Goal: Task Accomplishment & Management: Manage account settings

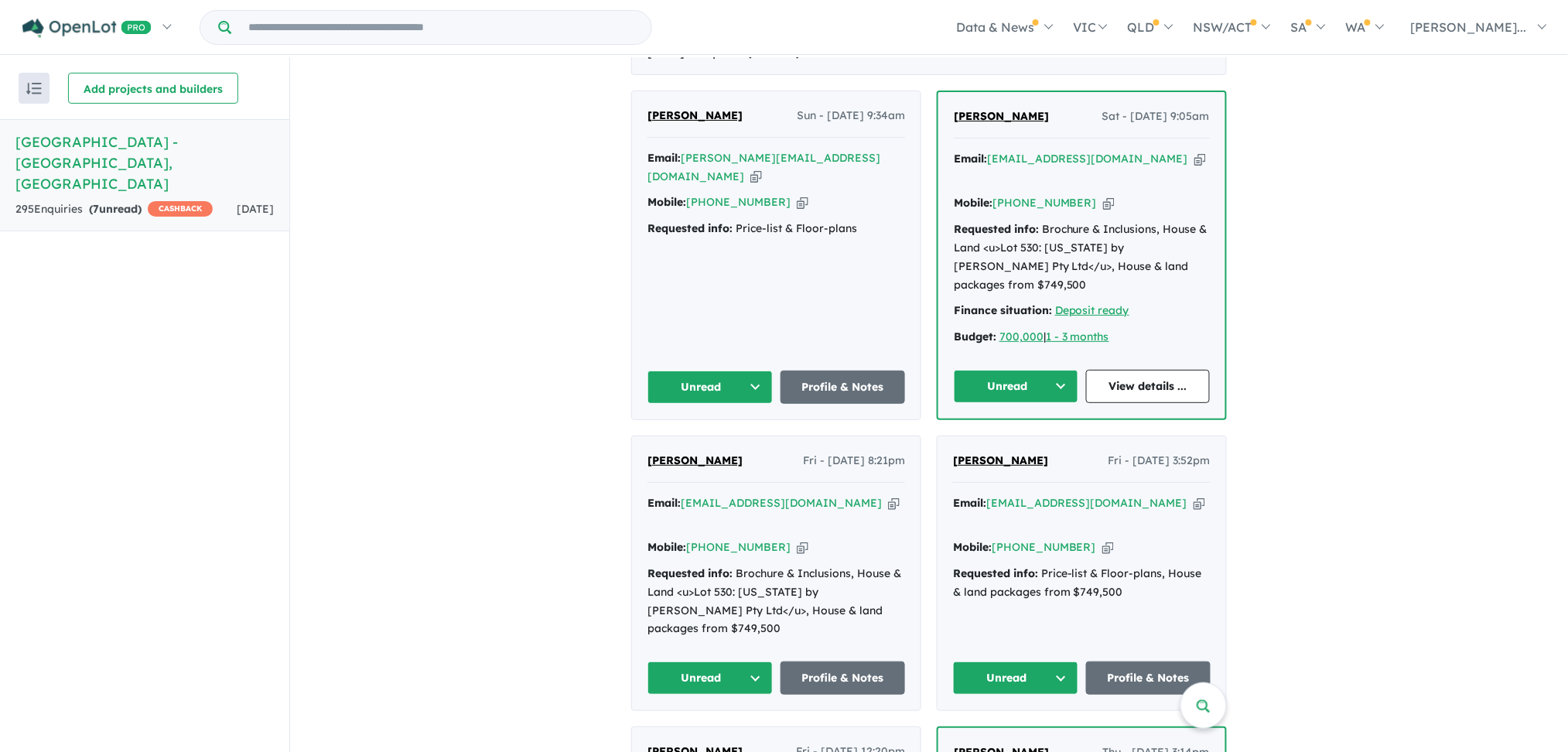
scroll to position [670, 0]
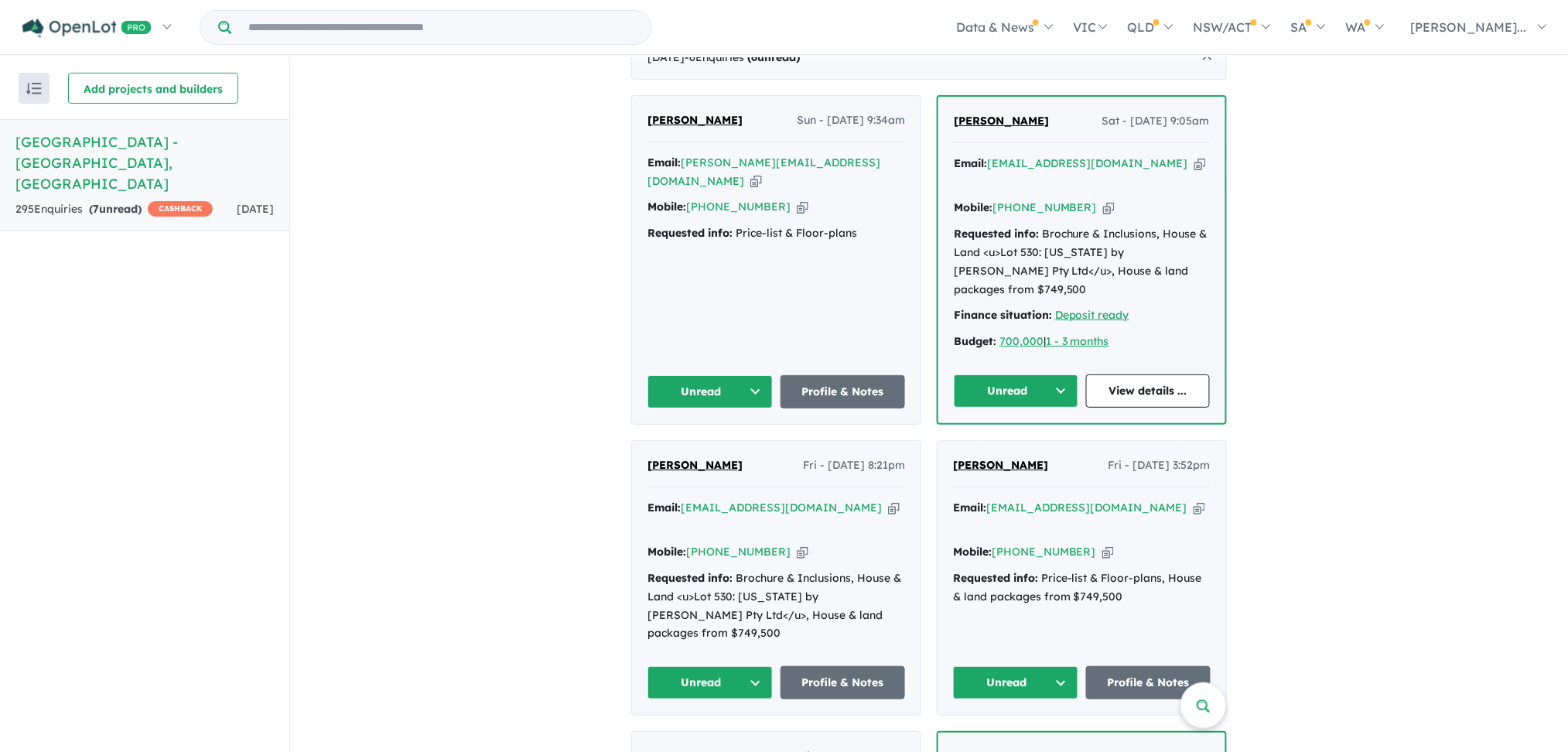
click at [1061, 375] on button "Unread" at bounding box center [1017, 391] width 125 height 33
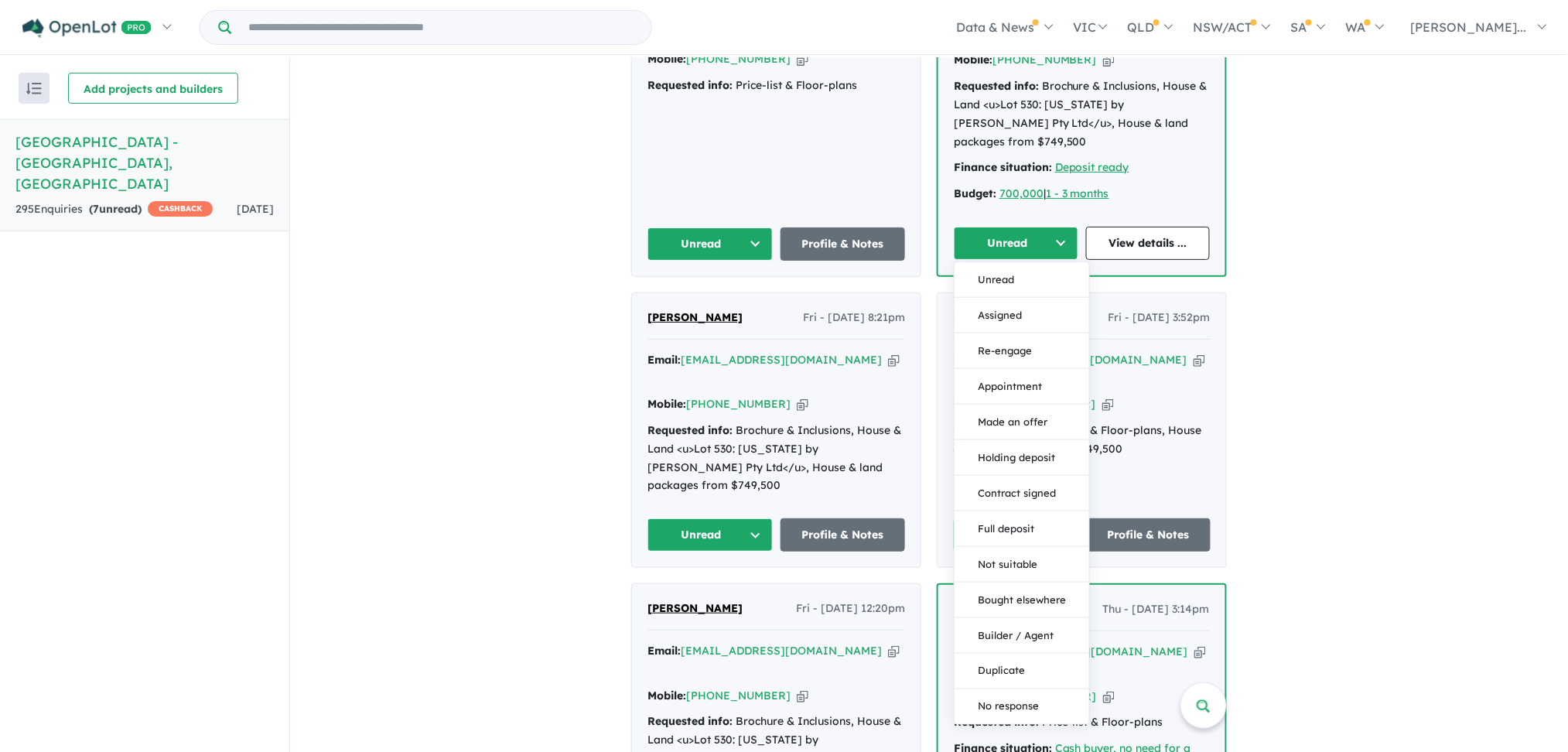
scroll to position [821, 0]
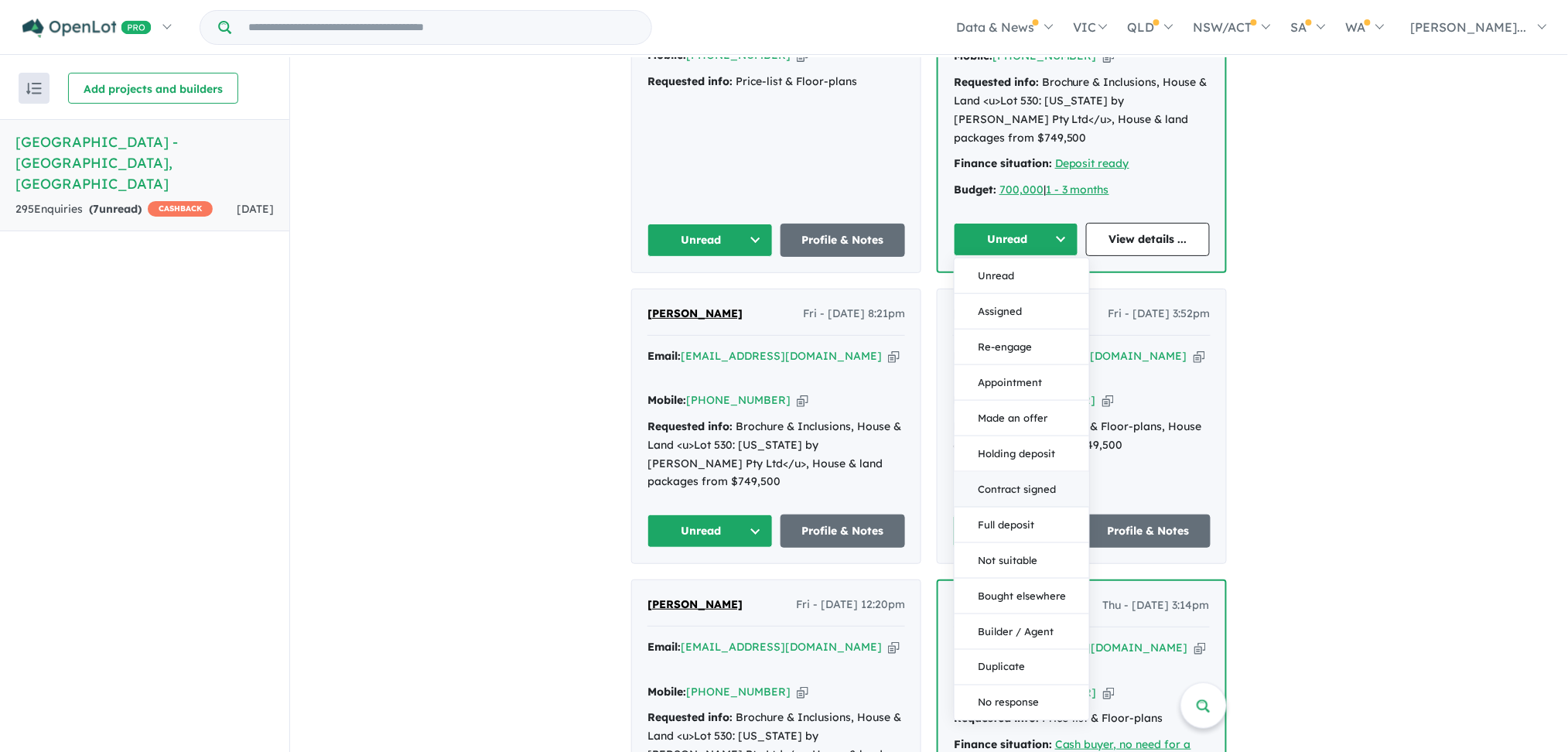
click at [1029, 472] on button "Contract signed" at bounding box center [1022, 490] width 134 height 36
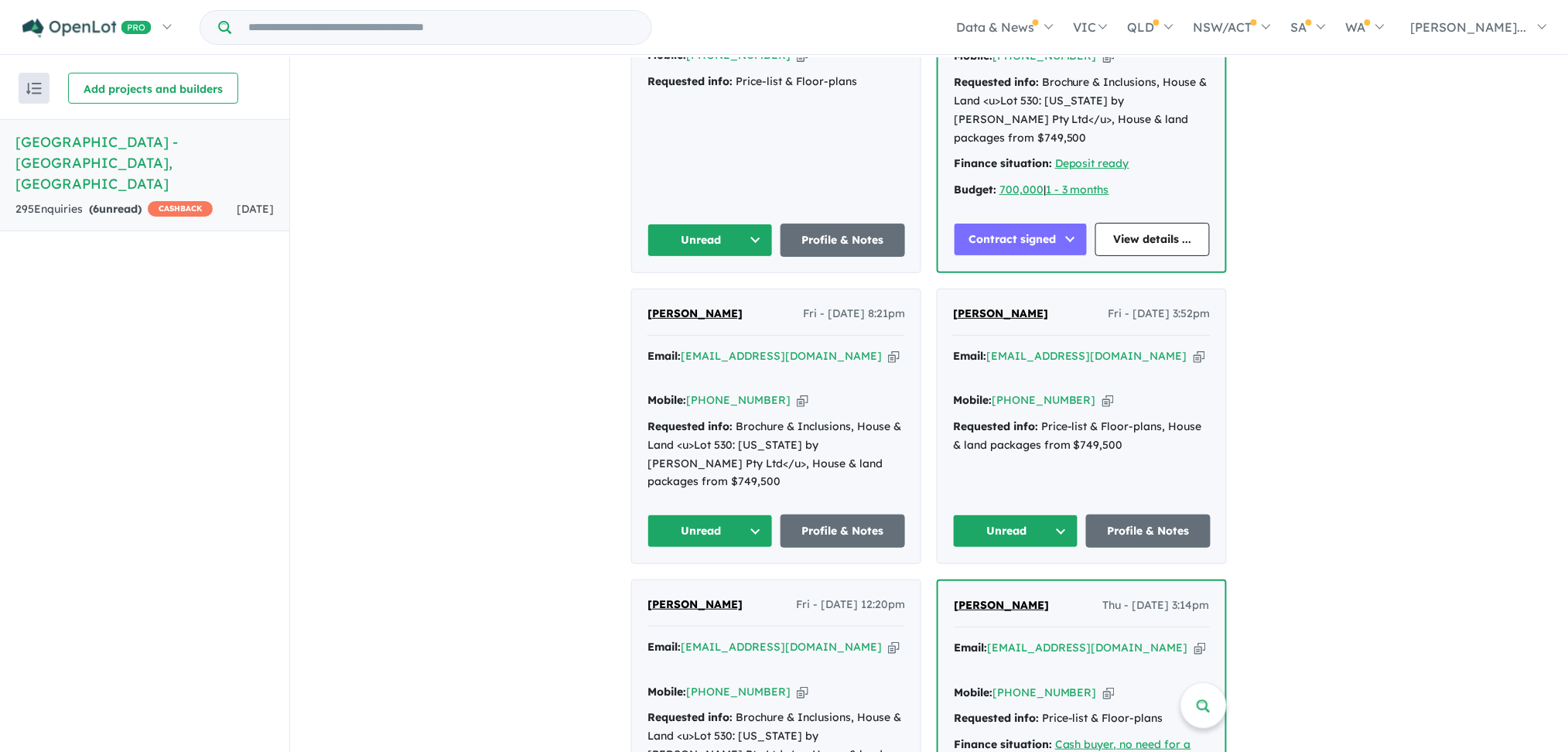
click at [1069, 223] on button "Contract signed" at bounding box center [1021, 240] width 134 height 33
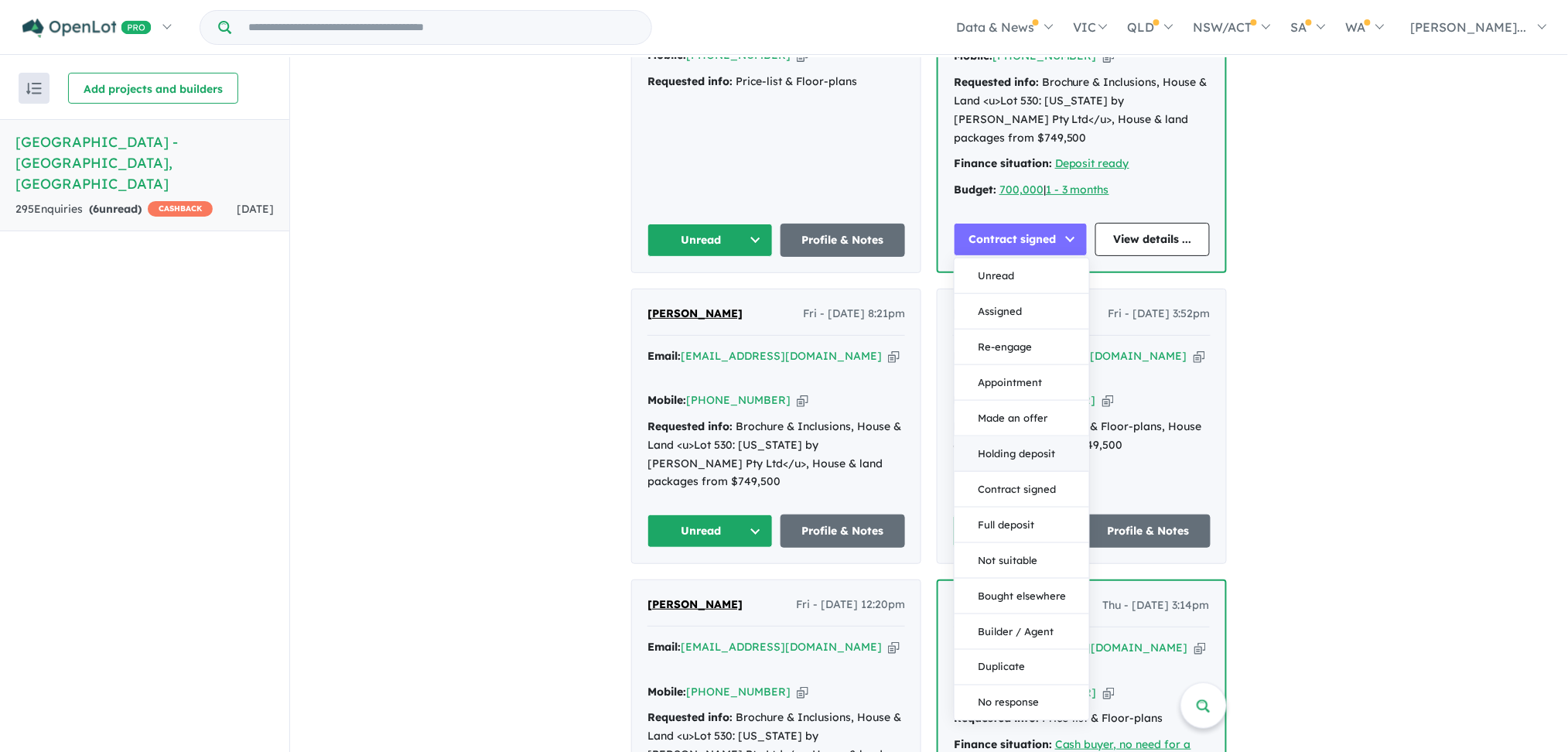
click at [1012, 436] on button "Holding deposit" at bounding box center [1022, 454] width 134 height 36
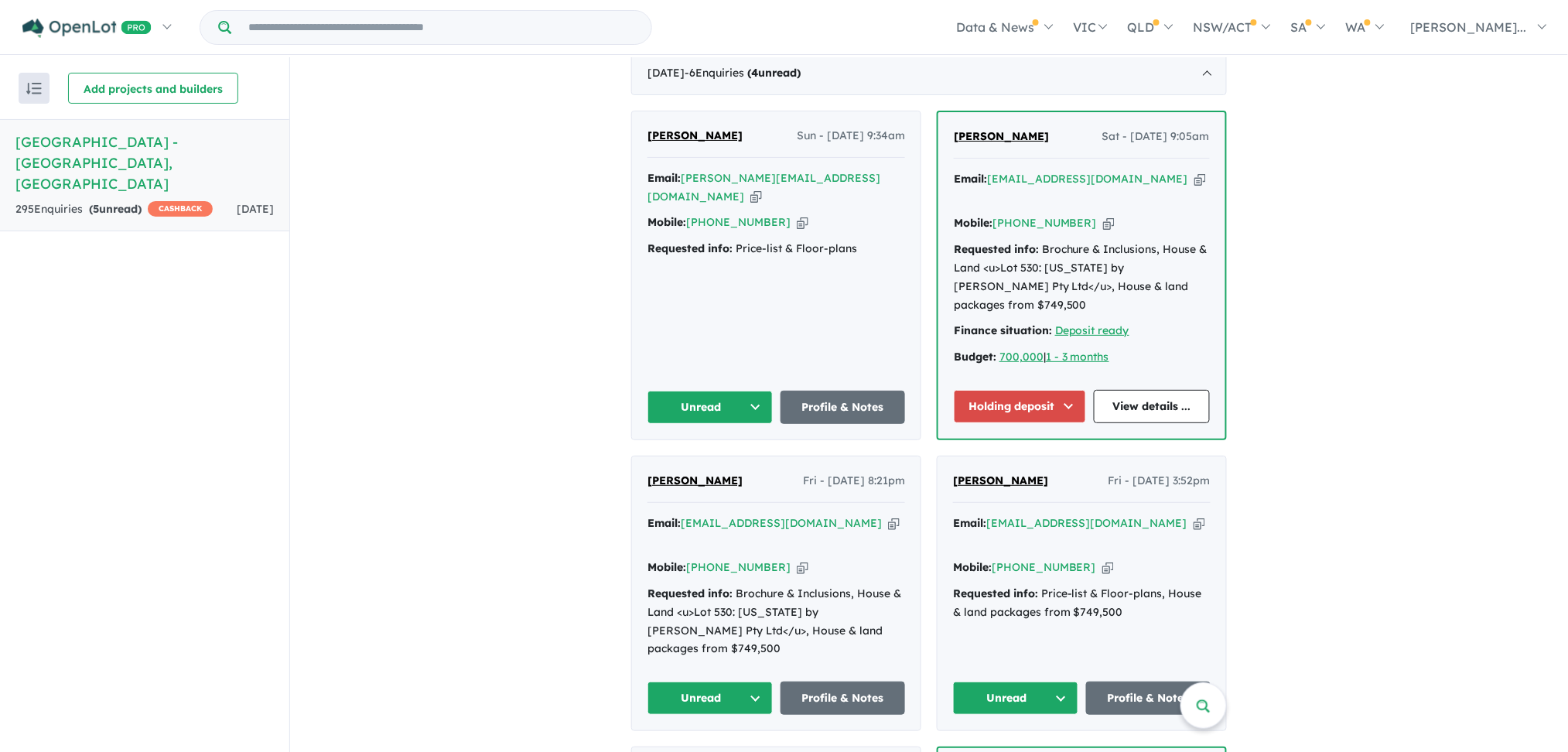
scroll to position [645, 0]
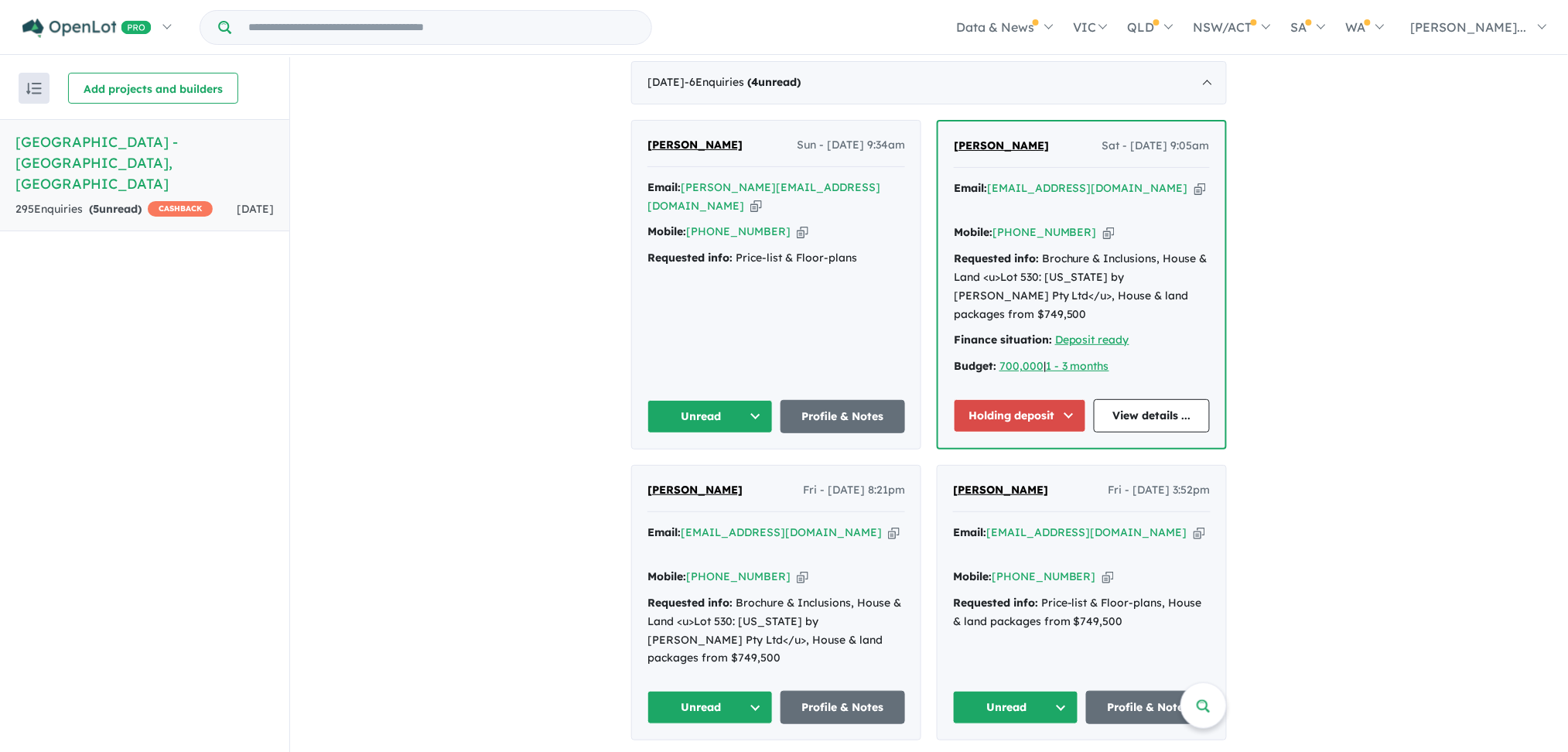
click at [752, 400] on button "Unread" at bounding box center [710, 417] width 126 height 33
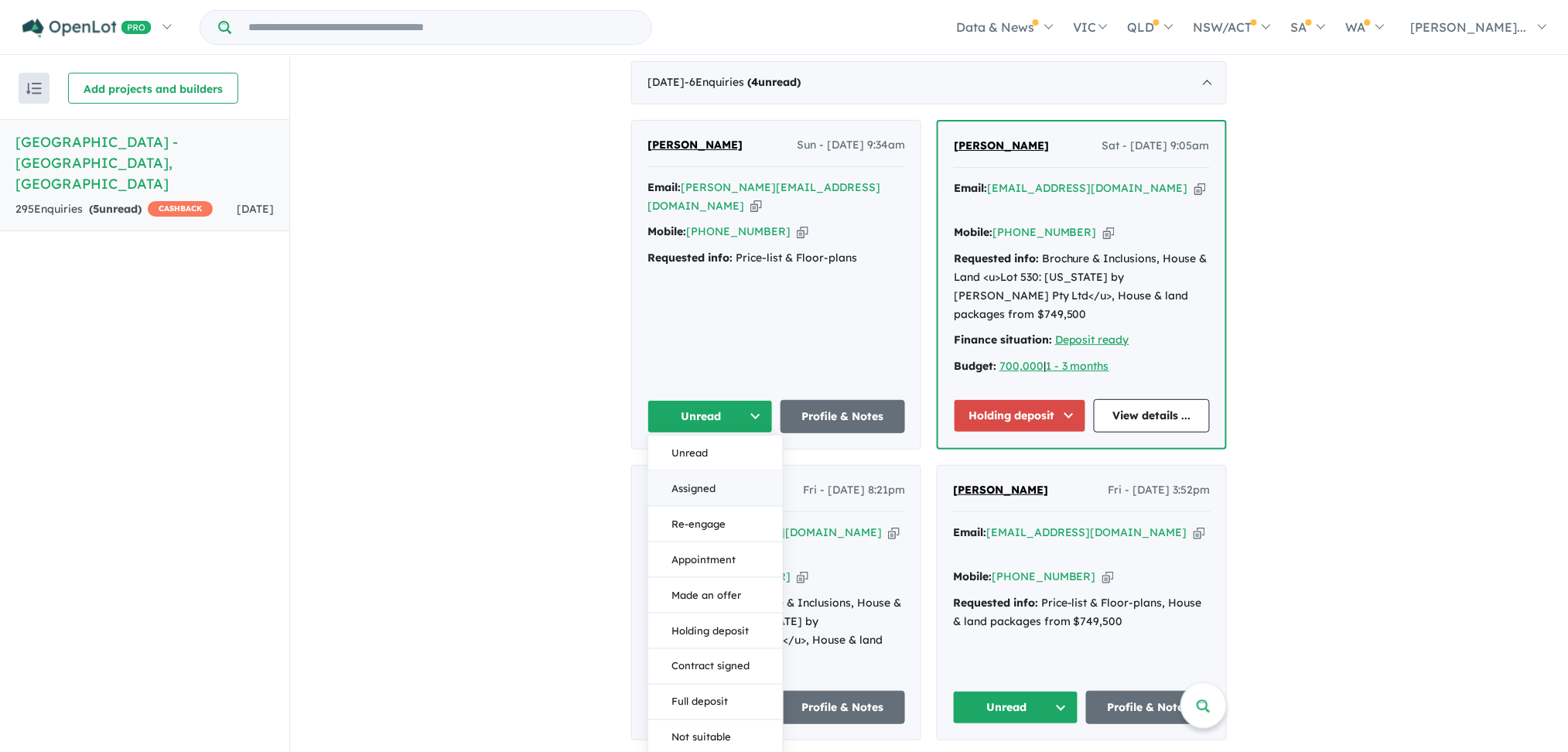
click at [721, 471] on button "Assigned" at bounding box center [715, 489] width 134 height 36
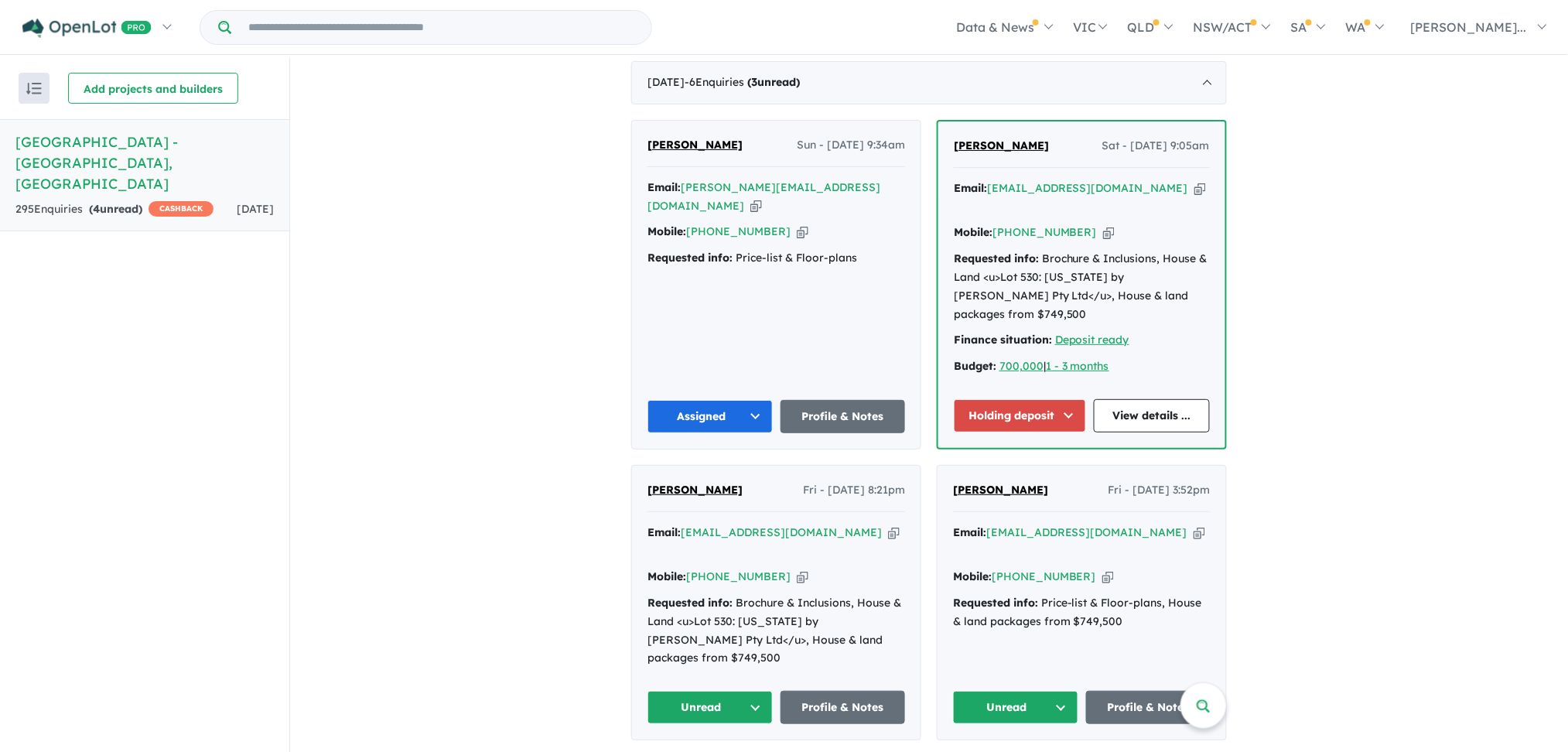
click at [1062, 400] on button "Holding deposit" at bounding box center [1020, 416] width 133 height 33
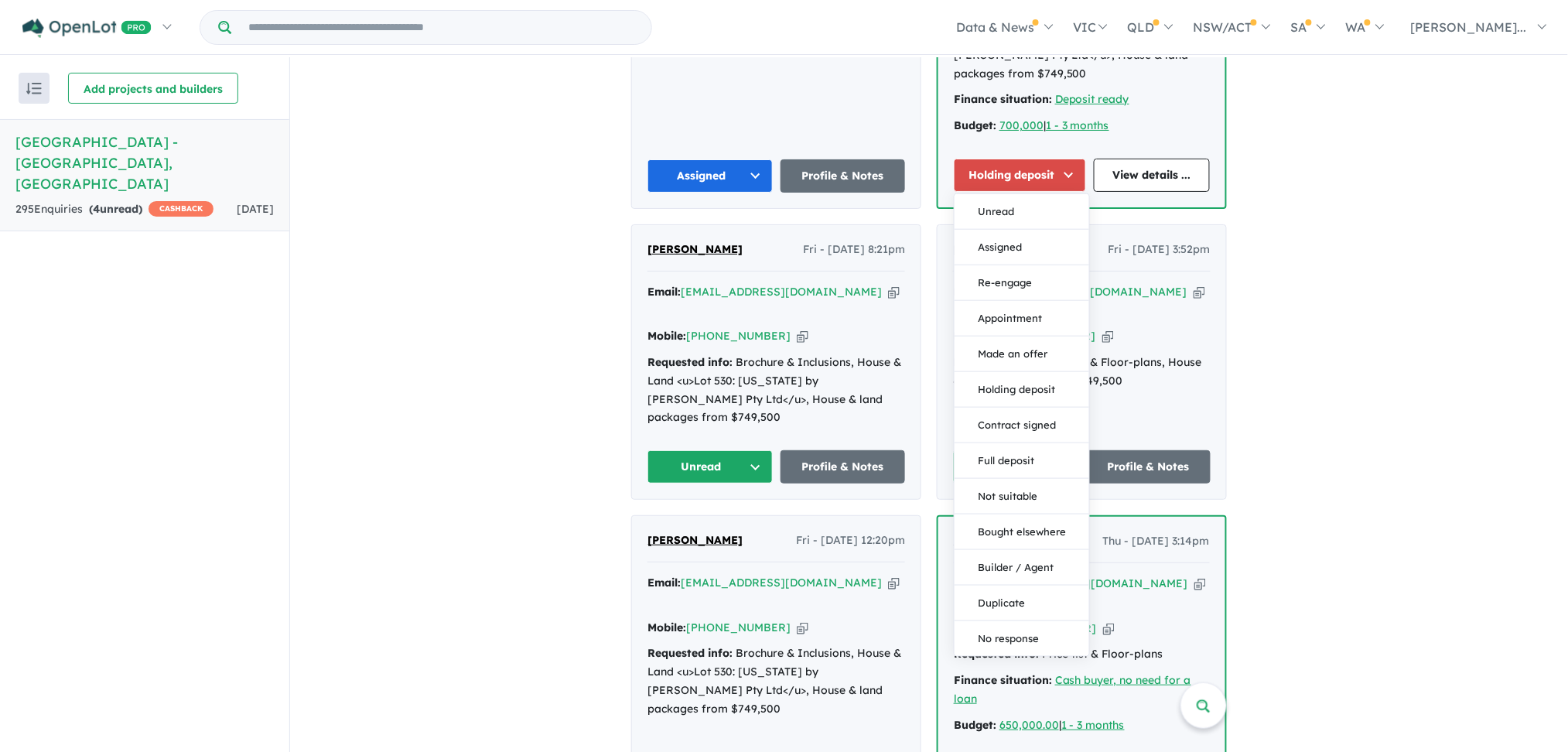
scroll to position [876, 0]
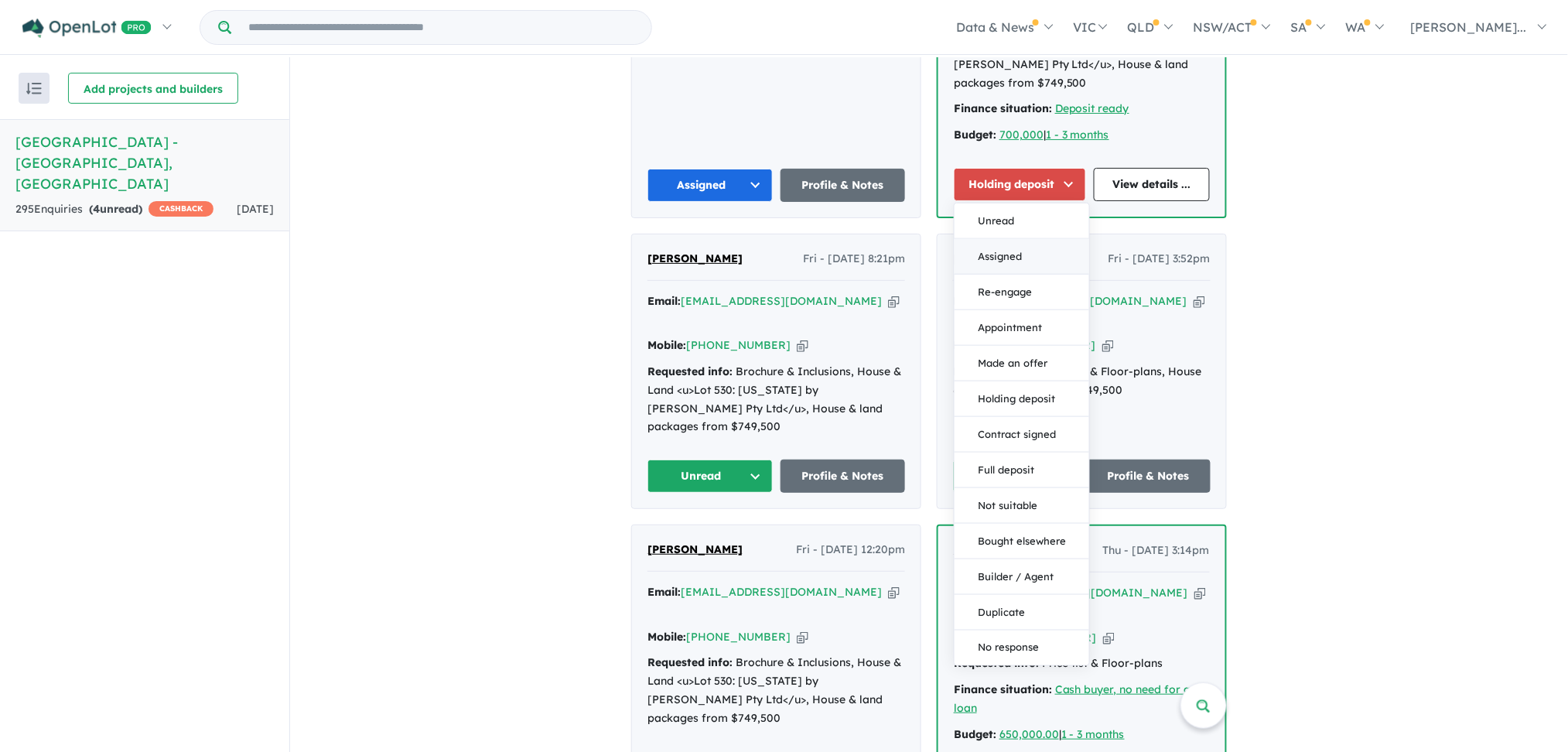
click at [1006, 240] on button "Assigned" at bounding box center [1022, 258] width 134 height 36
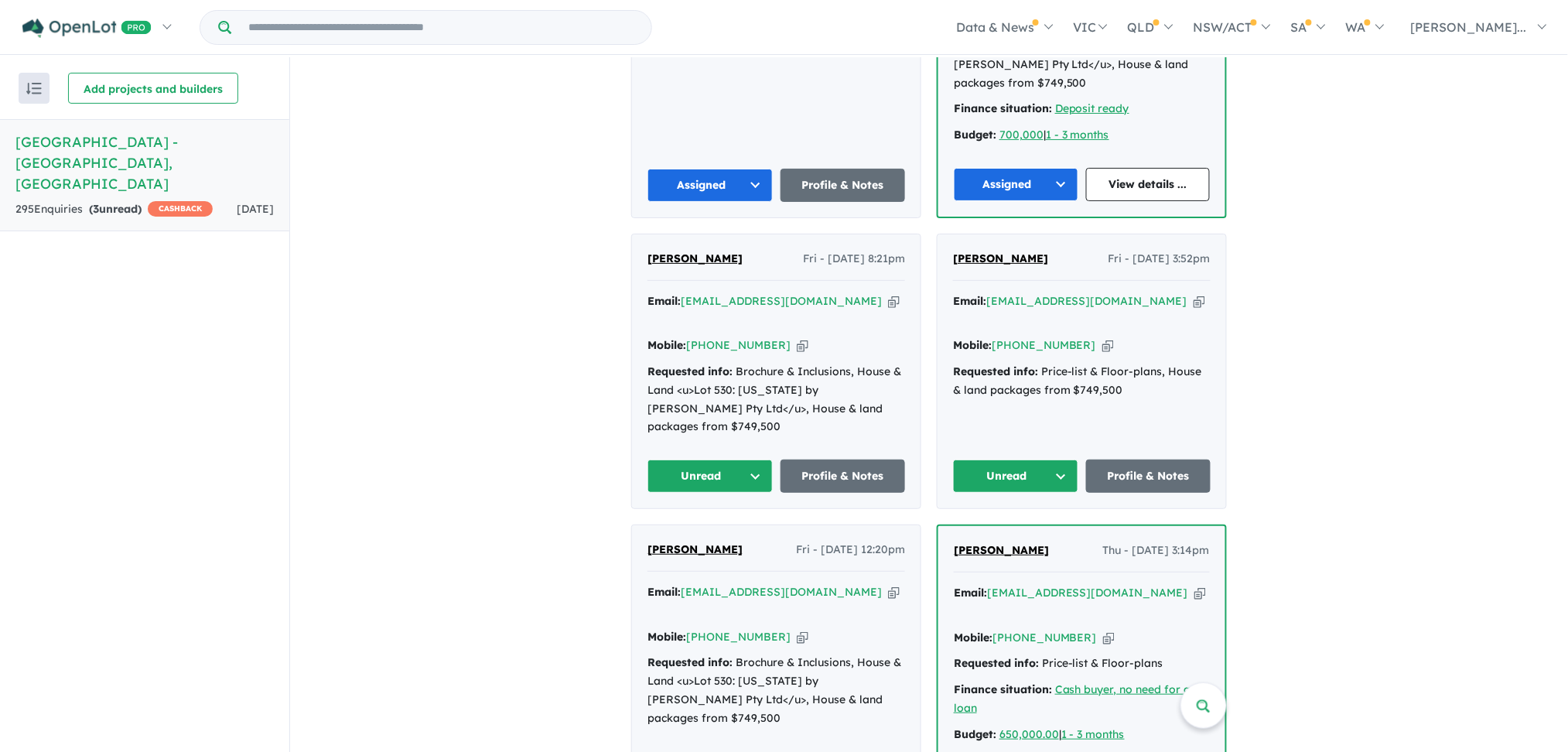
click at [757, 459] on button "Unread" at bounding box center [710, 476] width 126 height 33
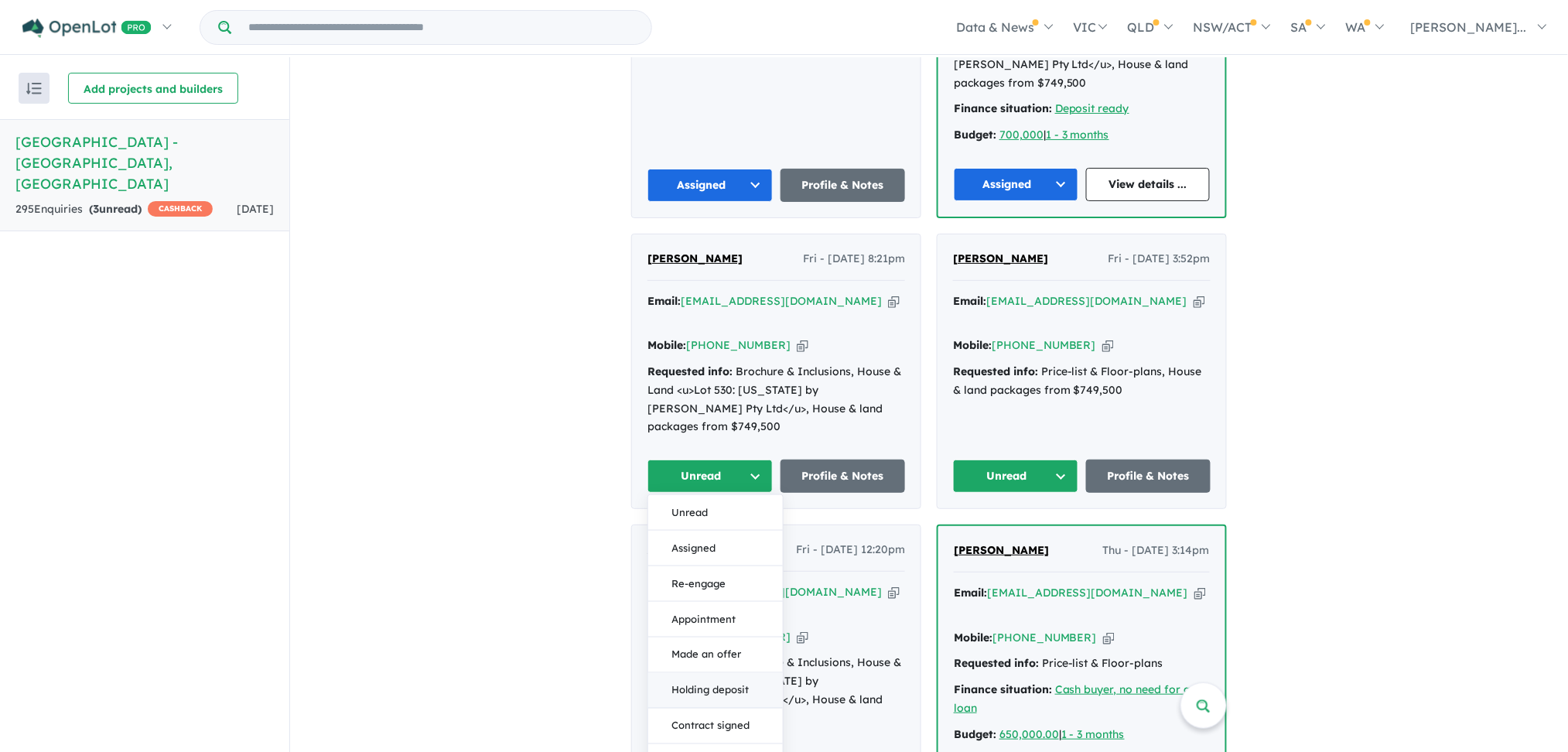
click at [698, 673] on button "Holding deposit" at bounding box center [715, 691] width 134 height 36
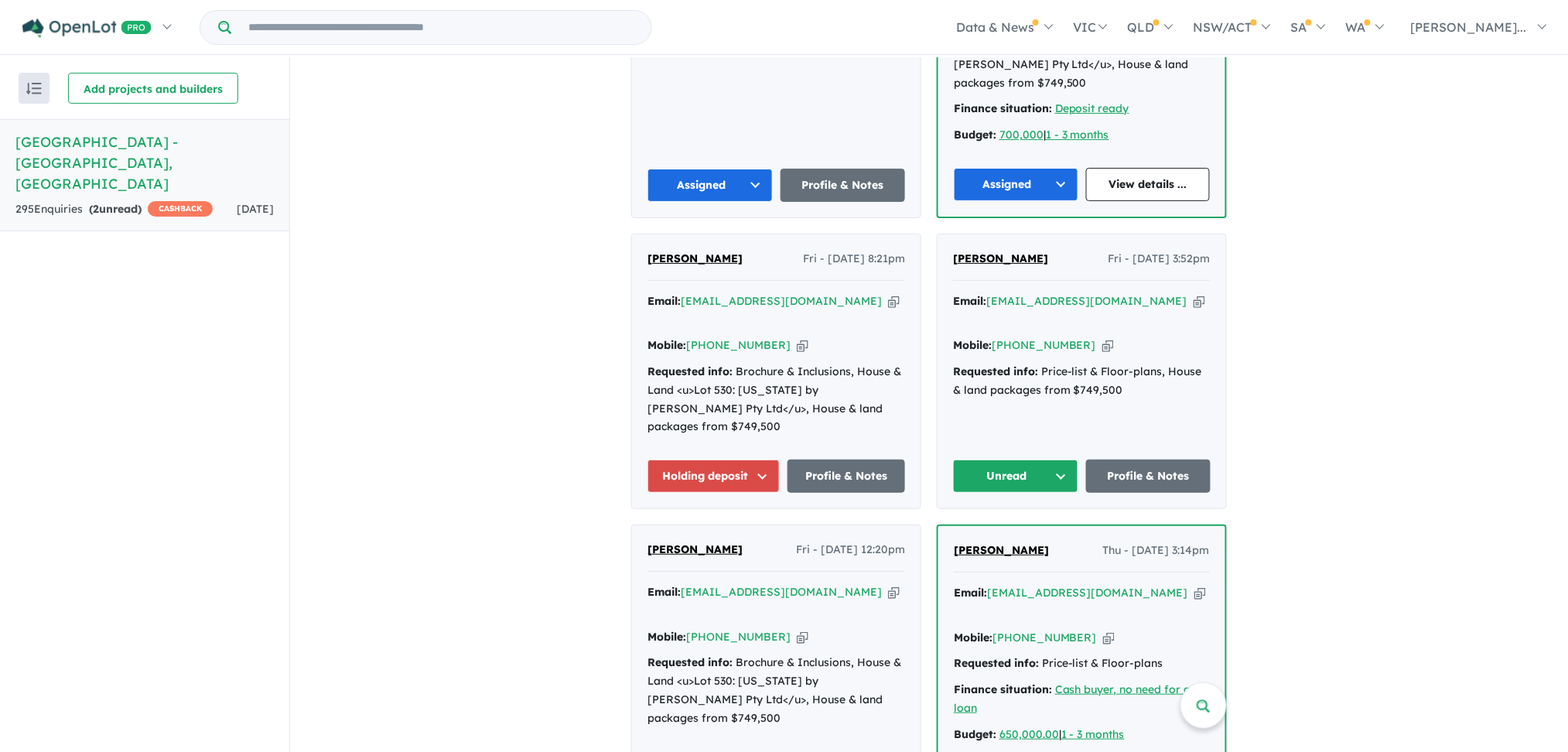
click at [1052, 459] on button "Unread" at bounding box center [1016, 476] width 126 height 33
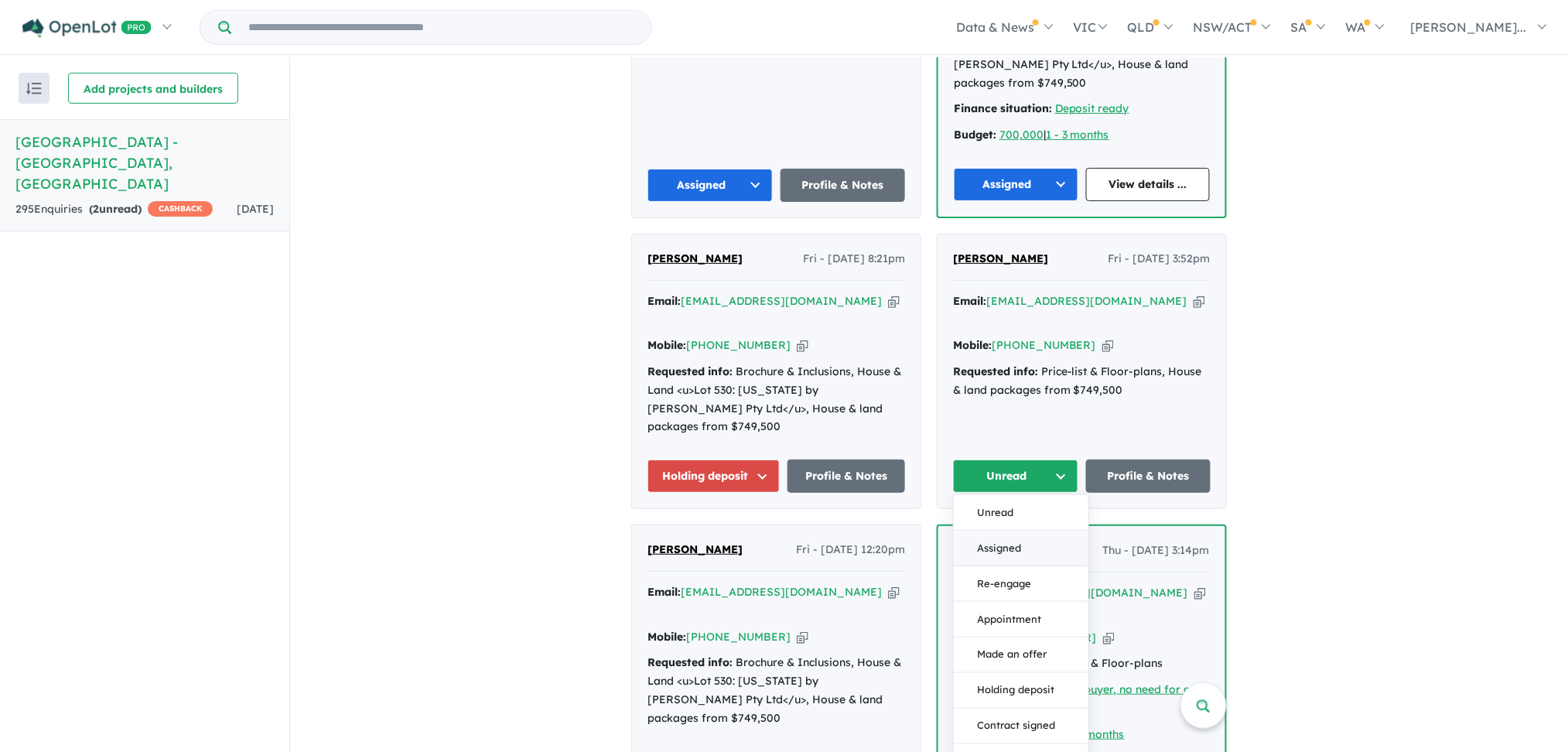
click at [1003, 531] on button "Assigned" at bounding box center [1021, 549] width 134 height 36
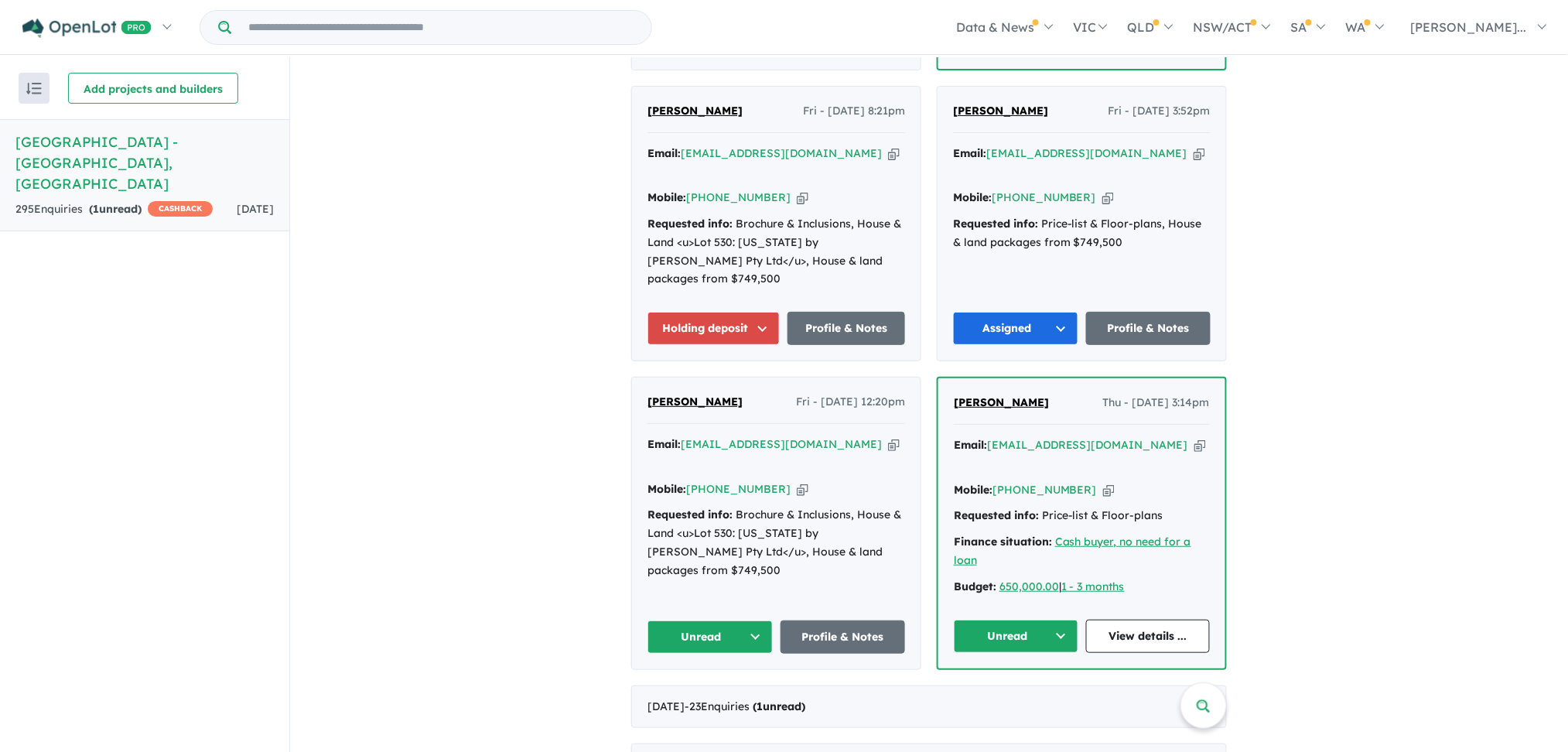
scroll to position [1073, 0]
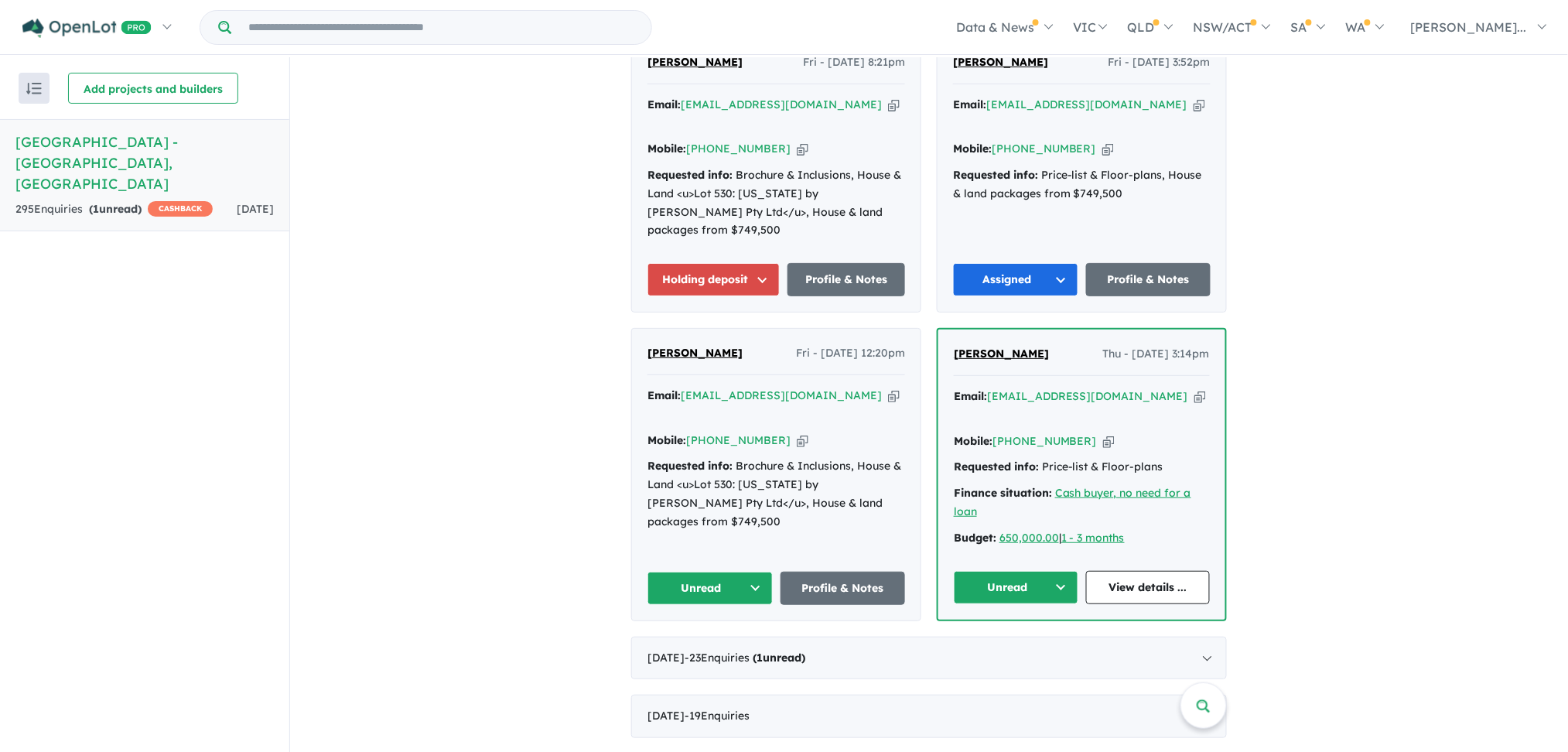
click at [1054, 571] on button "Unread" at bounding box center [1017, 588] width 125 height 33
click at [1011, 642] on button "Assigned" at bounding box center [1022, 660] width 134 height 36
click at [752, 572] on button "Unread" at bounding box center [710, 589] width 126 height 33
click at [719, 642] on button "Assigned" at bounding box center [715, 660] width 134 height 36
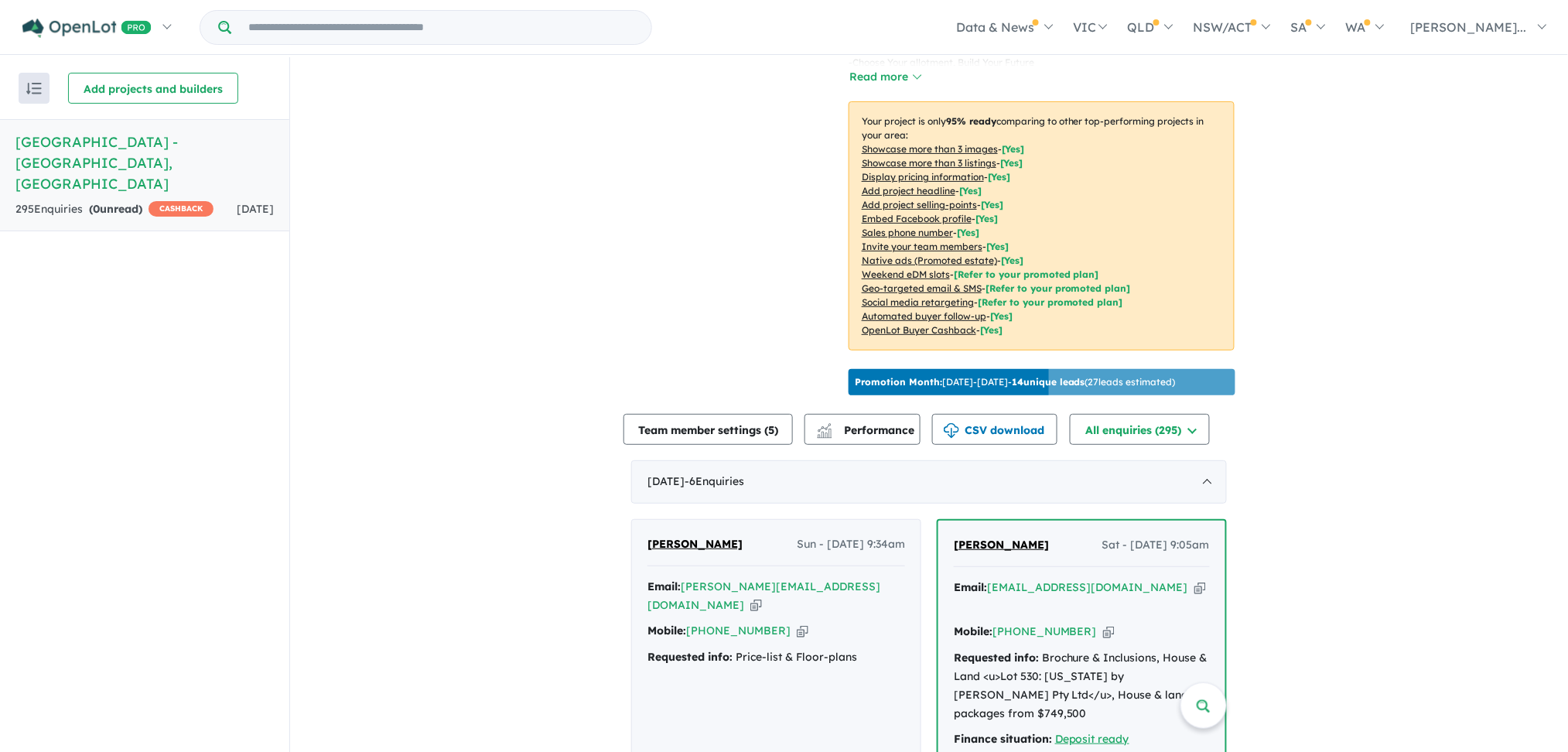
scroll to position [236, 0]
